Goal: Information Seeking & Learning: Learn about a topic

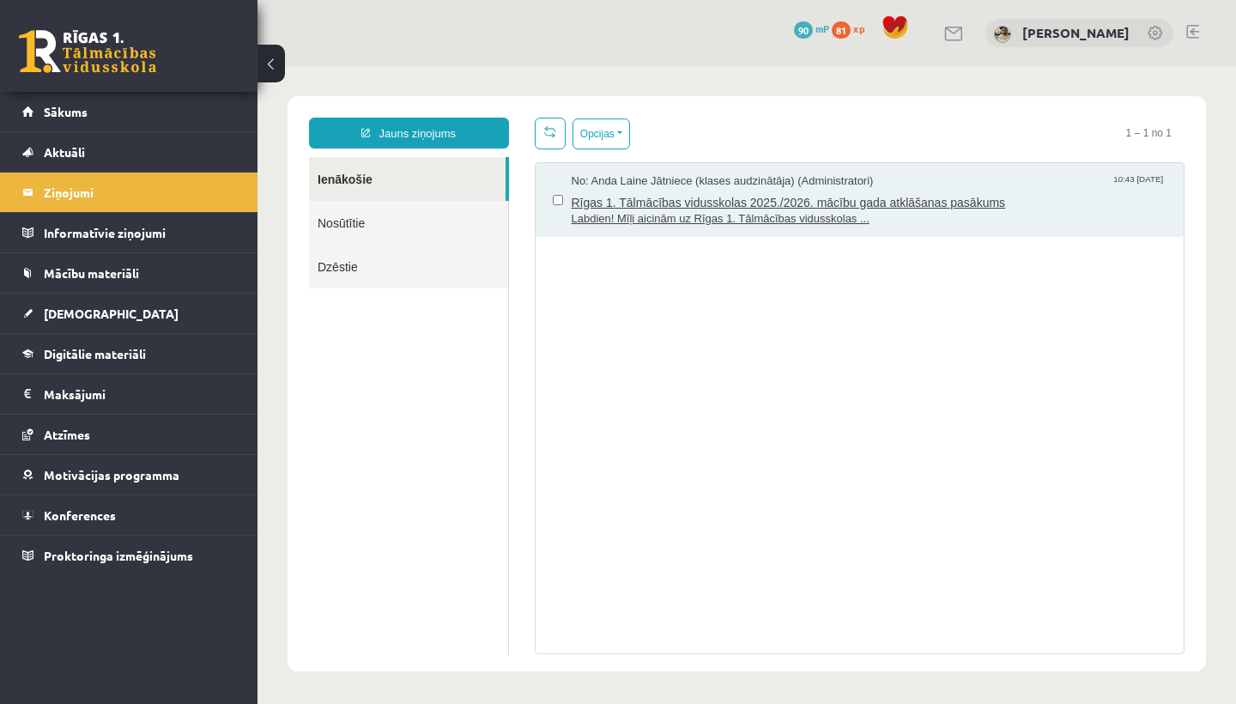
click at [798, 217] on span "Labdien! Mīļi aicinām uz Rīgas 1. Tālmācības vidusskolas ..." at bounding box center [870, 219] width 596 height 16
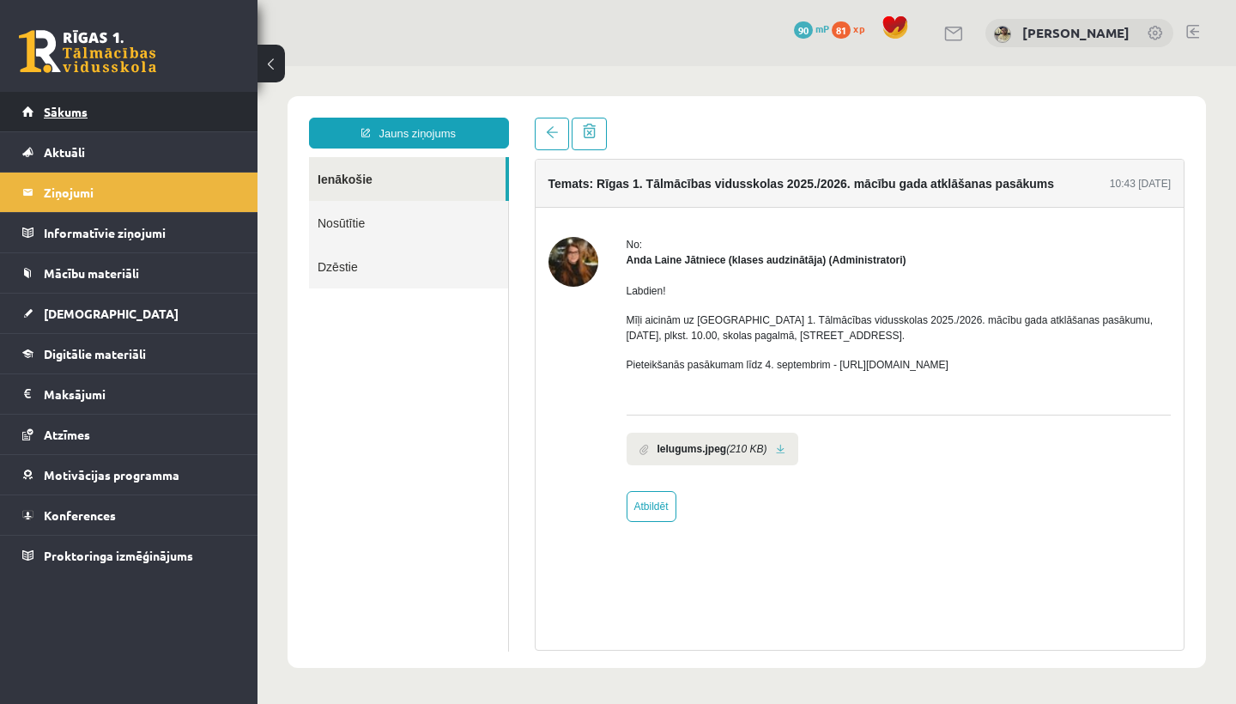
click at [88, 115] on link "Sākums" at bounding box center [129, 111] width 214 height 39
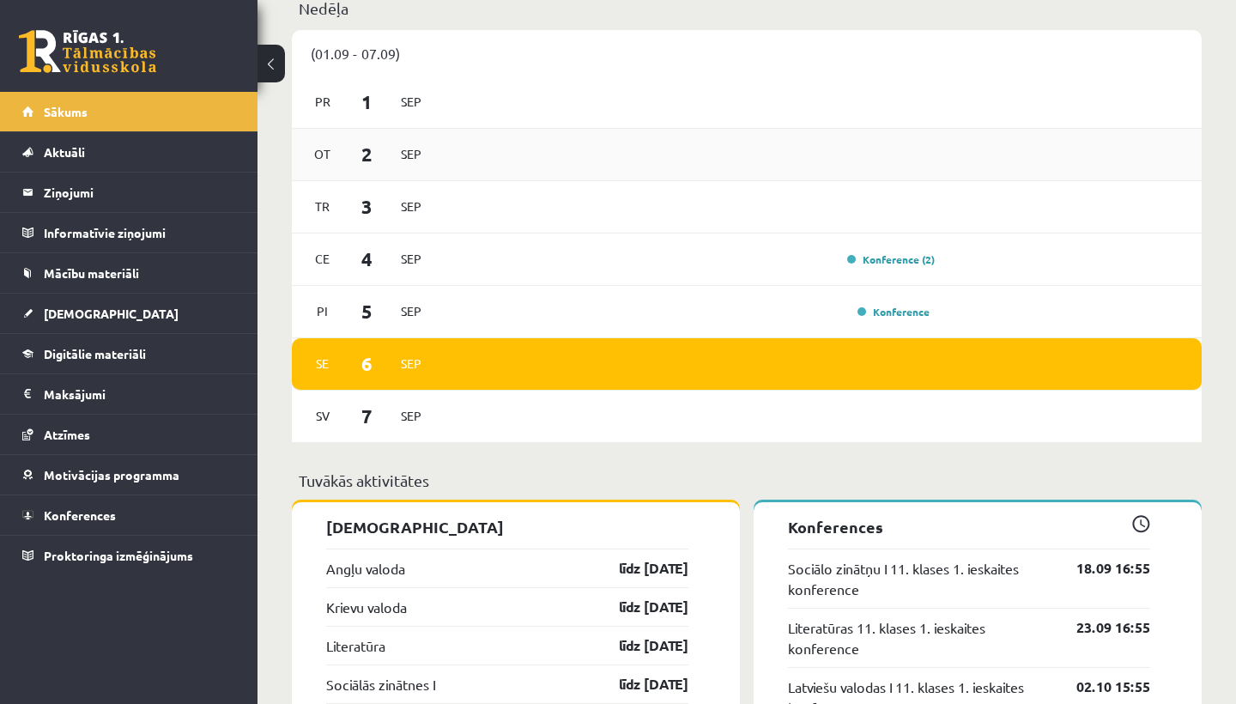
scroll to position [927, 0]
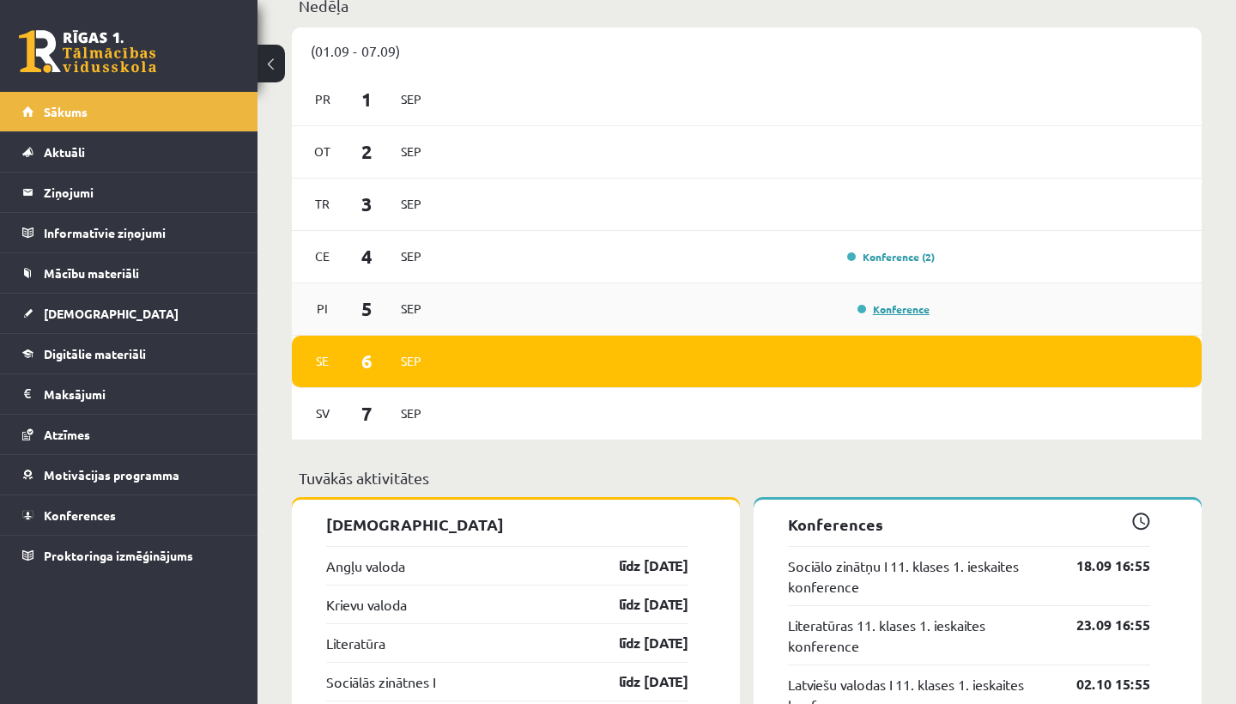
click at [891, 305] on link "Konference" at bounding box center [894, 309] width 72 height 14
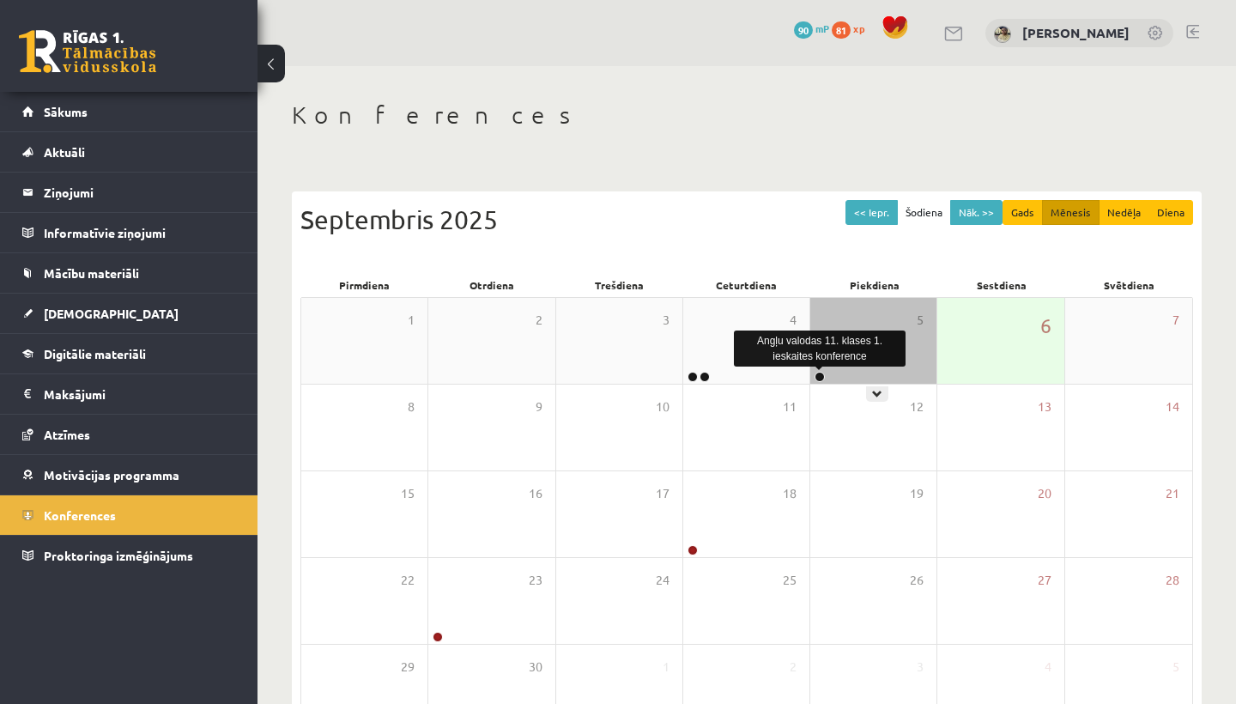
click at [822, 378] on link at bounding box center [820, 377] width 10 height 10
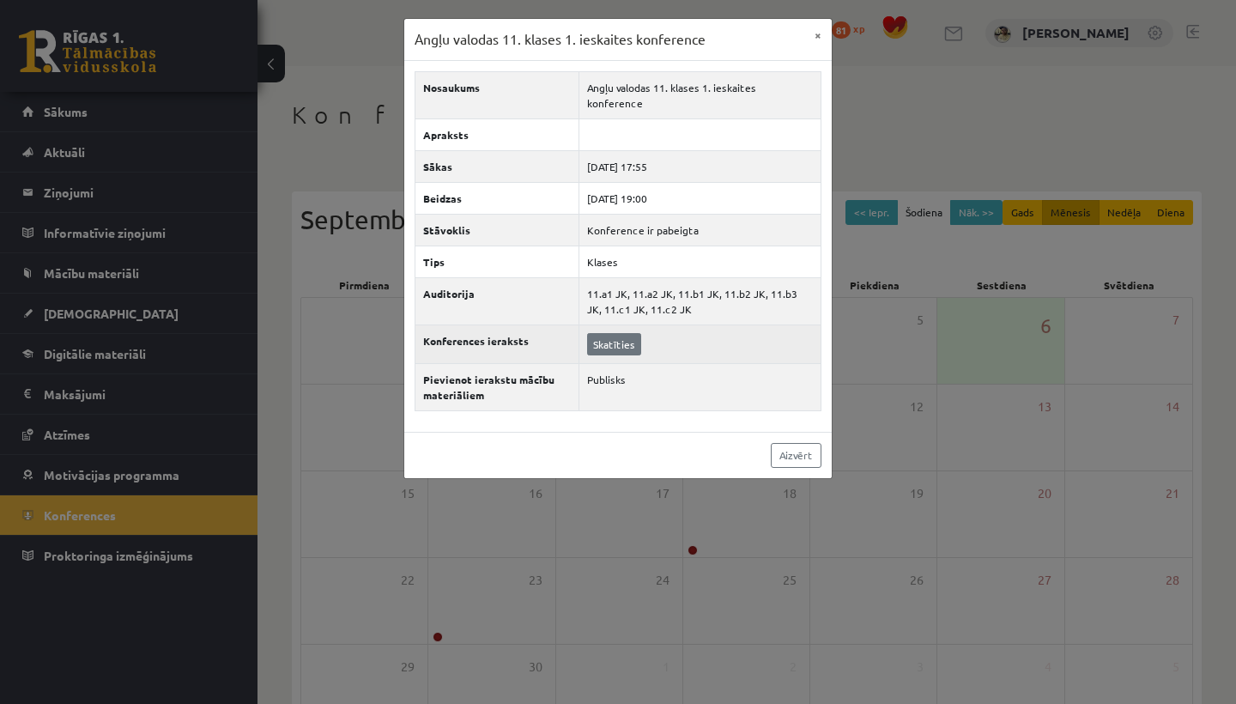
click at [604, 333] on link "Skatīties" at bounding box center [614, 344] width 54 height 22
